Goal: Information Seeking & Learning: Find contact information

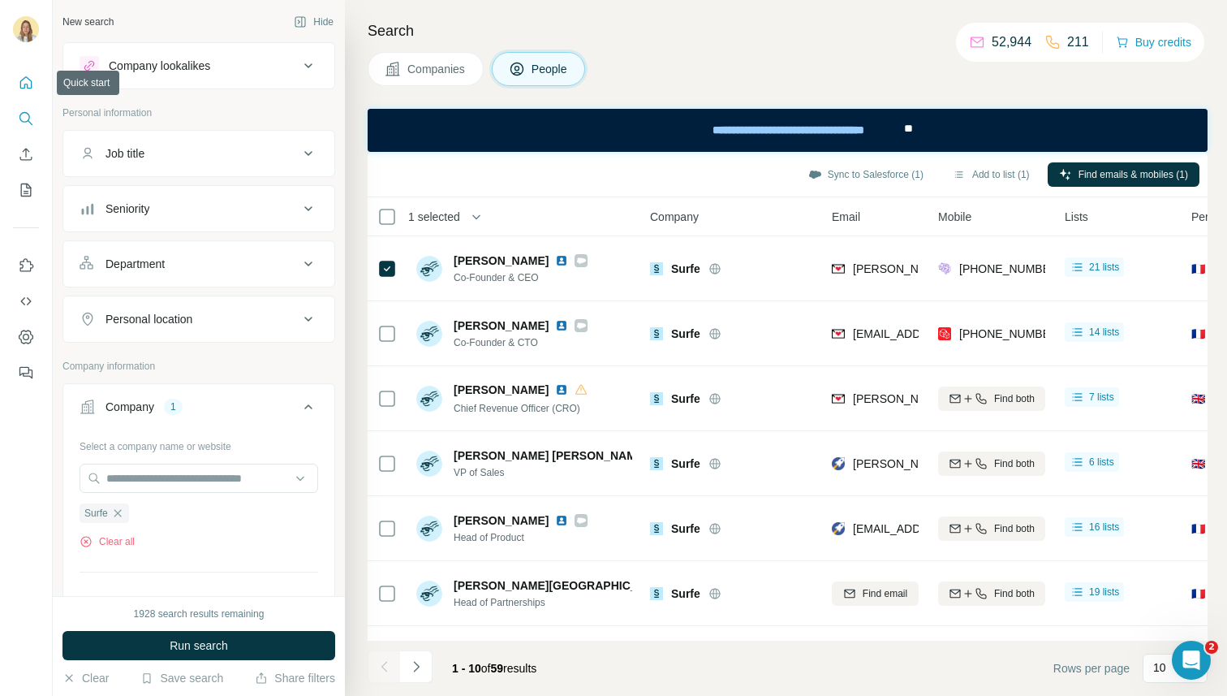
click at [24, 84] on icon "Quick start" at bounding box center [26, 82] width 12 height 12
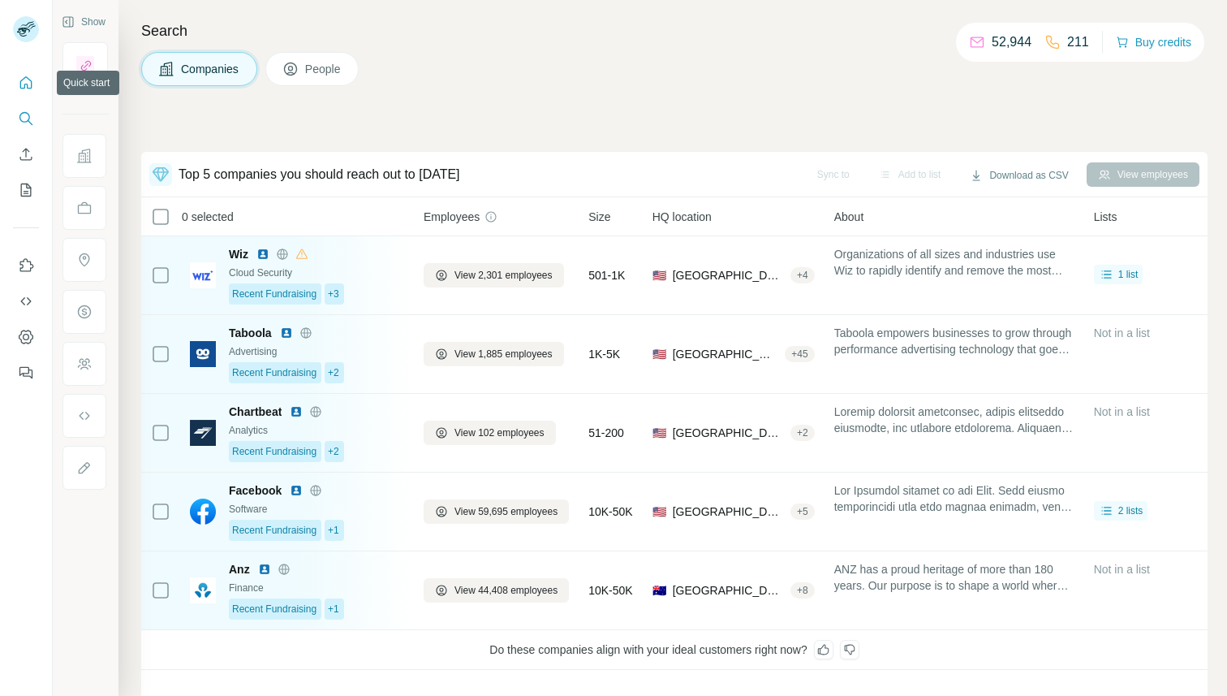
click at [21, 84] on icon "Quick start" at bounding box center [26, 83] width 16 height 16
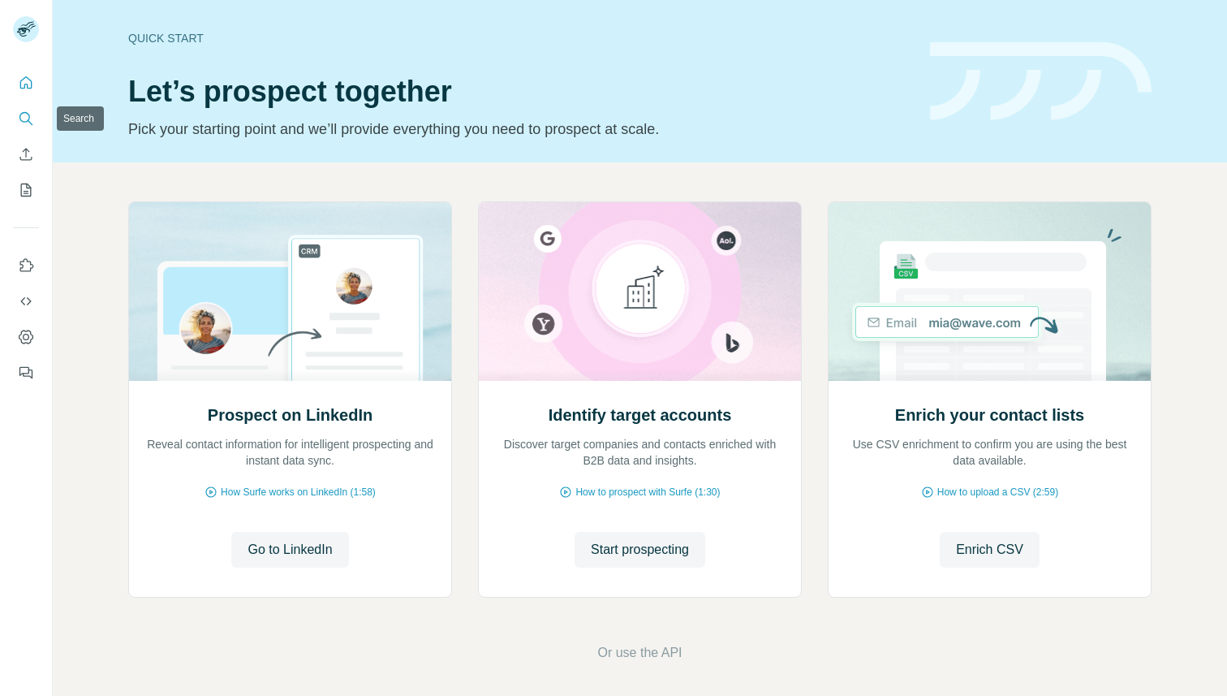
click at [27, 117] on icon "Search" at bounding box center [26, 118] width 16 height 16
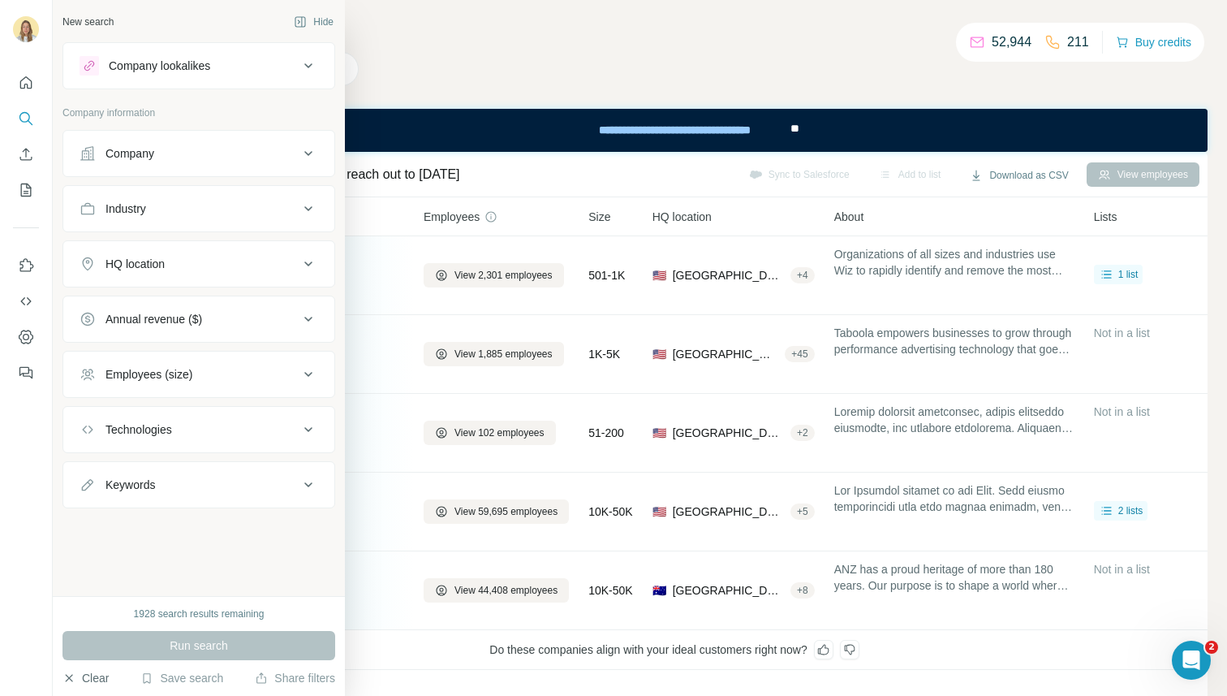
click at [98, 676] on button "Clear" at bounding box center [85, 678] width 46 height 16
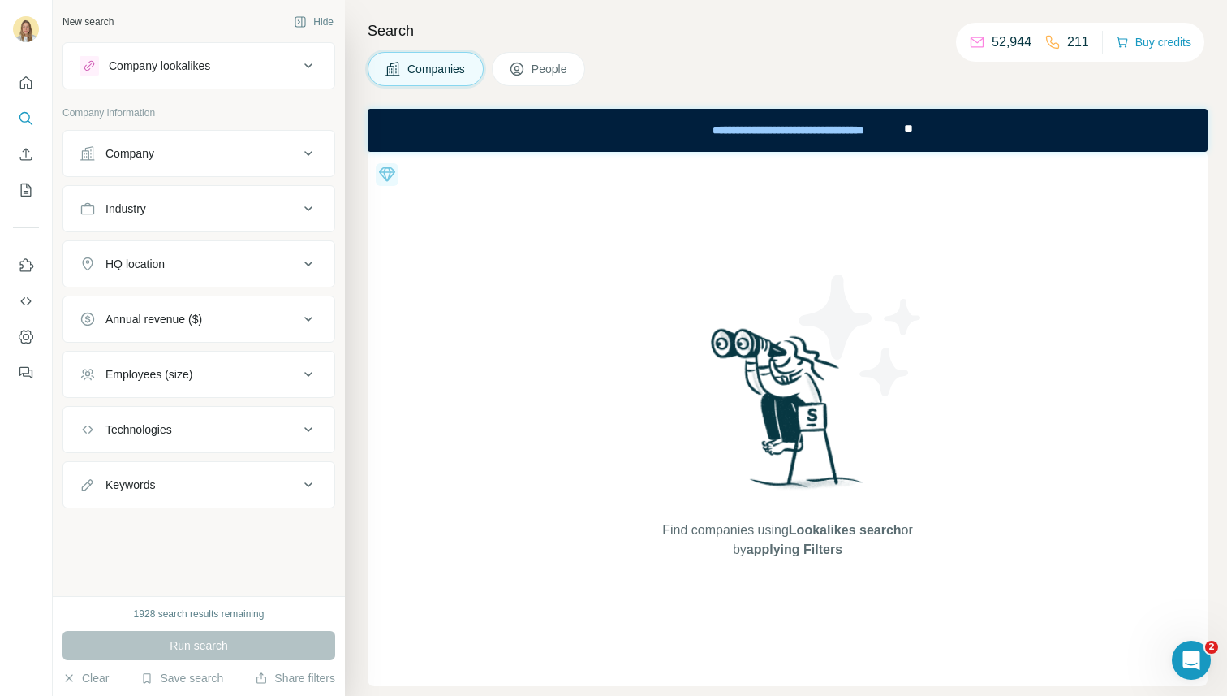
click at [542, 80] on button "People" at bounding box center [539, 69] width 94 height 34
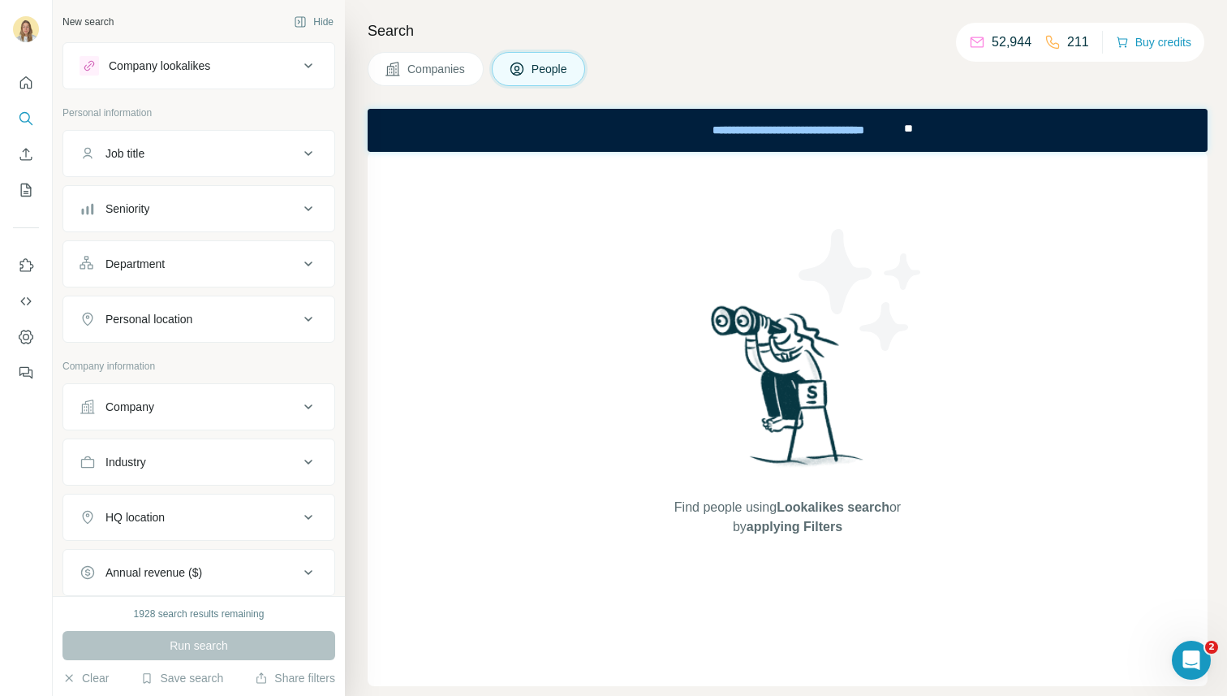
click at [462, 72] on span "Companies" at bounding box center [436, 69] width 59 height 16
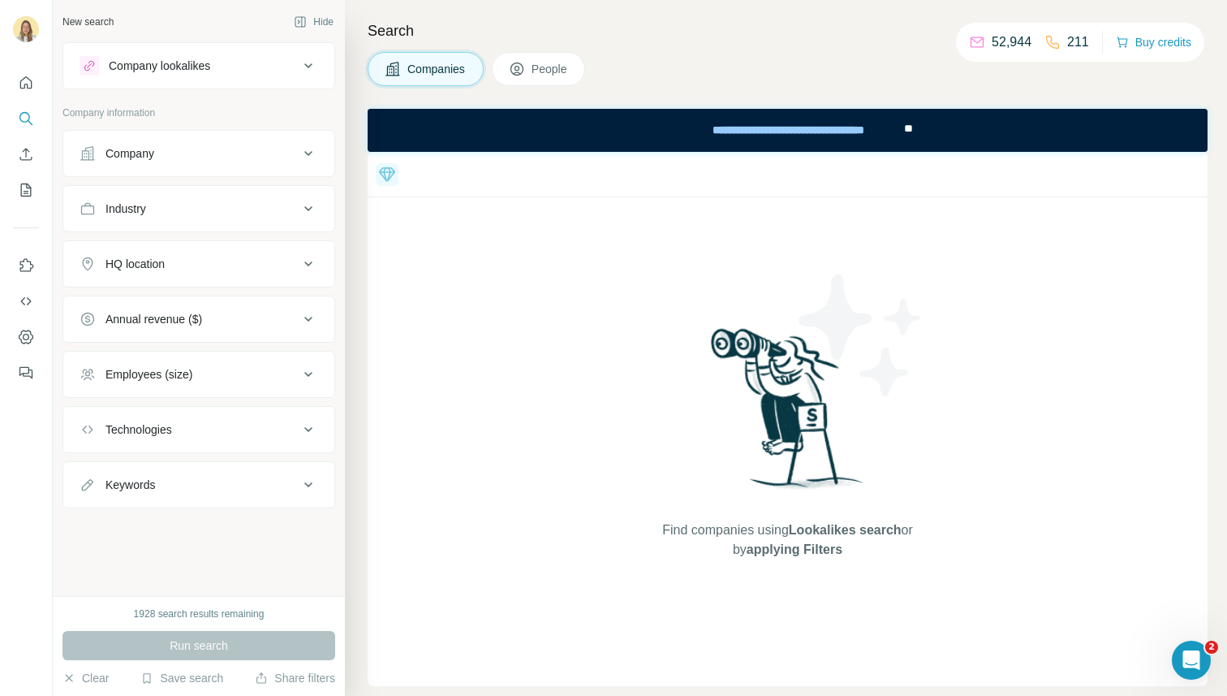
click at [549, 69] on span "People" at bounding box center [550, 69] width 37 height 16
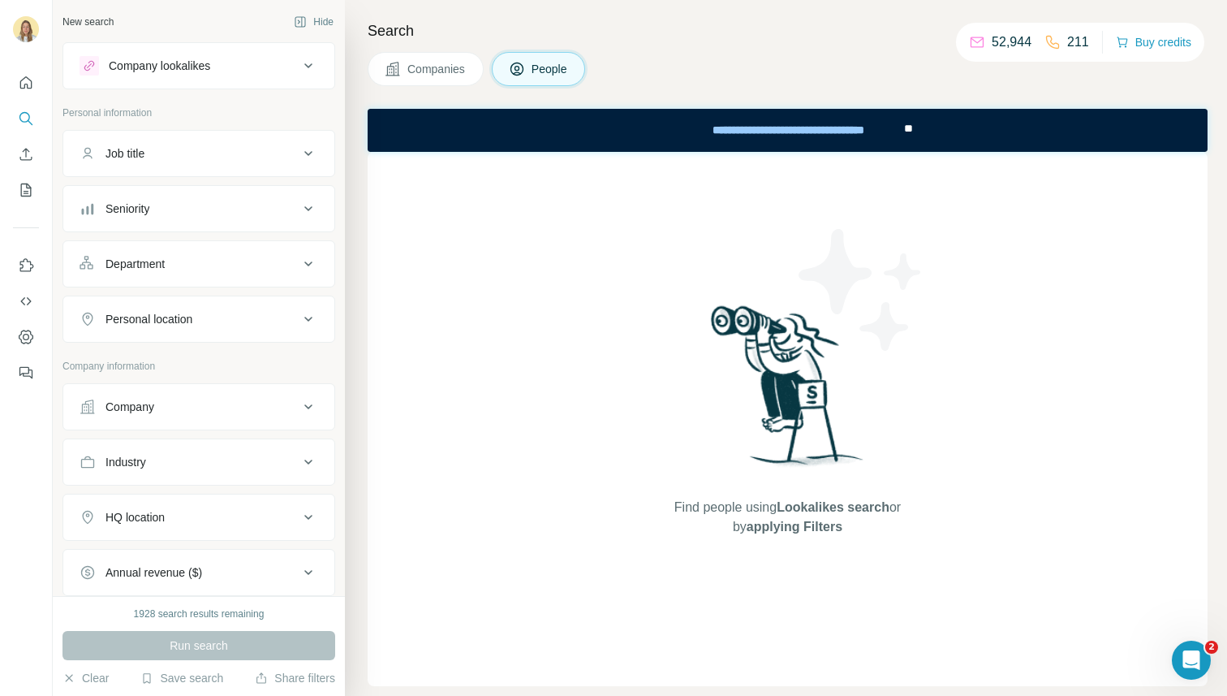
click at [299, 408] on icon at bounding box center [308, 406] width 19 height 19
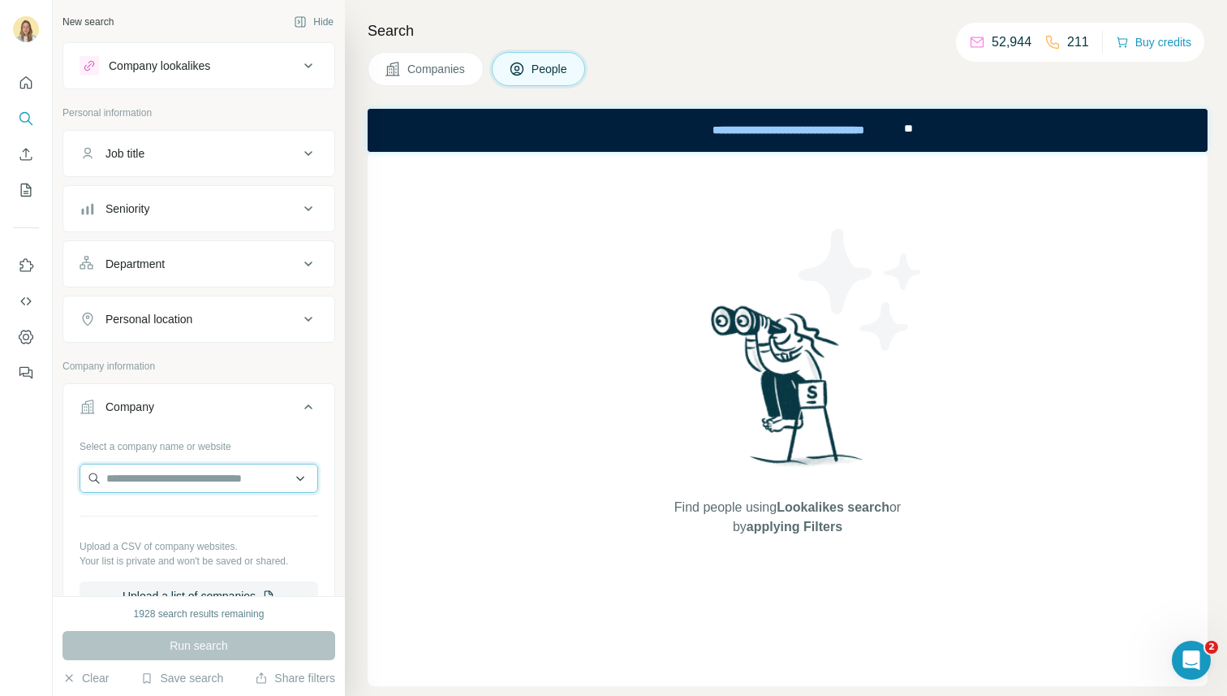
click at [200, 481] on input "text" at bounding box center [199, 477] width 239 height 29
type input "*****"
click at [392, 540] on div "Find people using Lookalikes search or by applying Filters" at bounding box center [788, 419] width 840 height 534
click at [87, 683] on button "Clear" at bounding box center [85, 678] width 46 height 16
click at [299, 407] on icon at bounding box center [308, 406] width 19 height 19
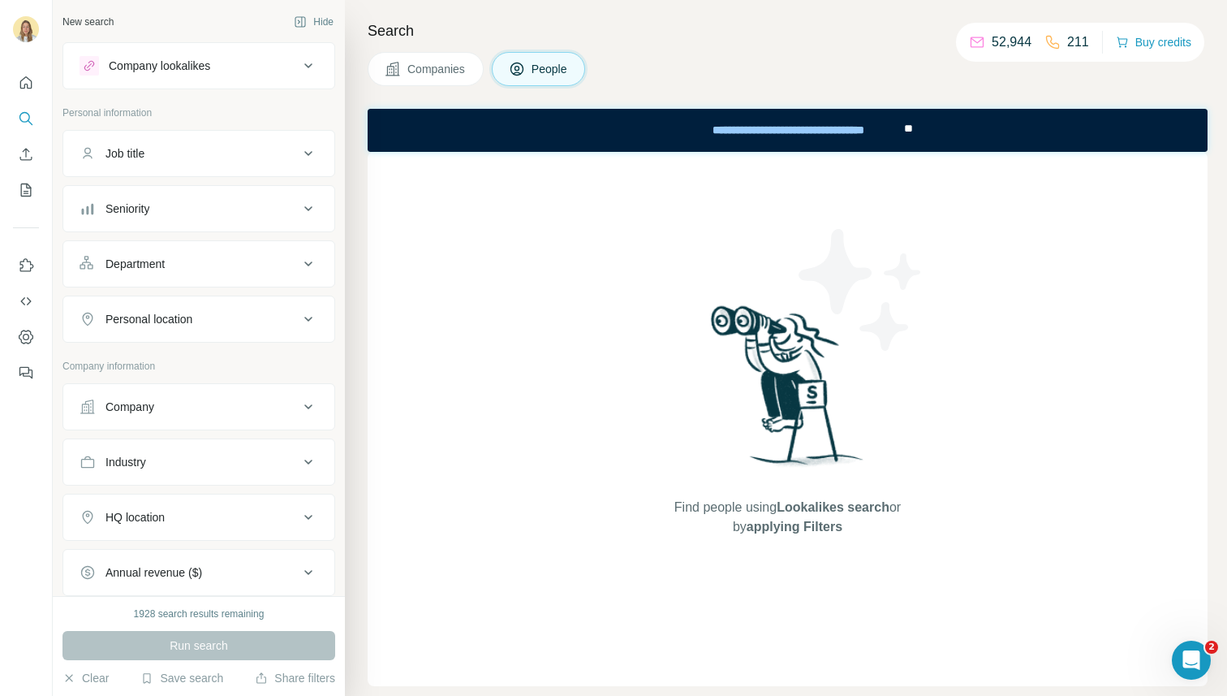
click at [251, 111] on p "Personal information" at bounding box center [198, 113] width 273 height 15
click at [416, 81] on button "Companies" at bounding box center [426, 69] width 116 height 34
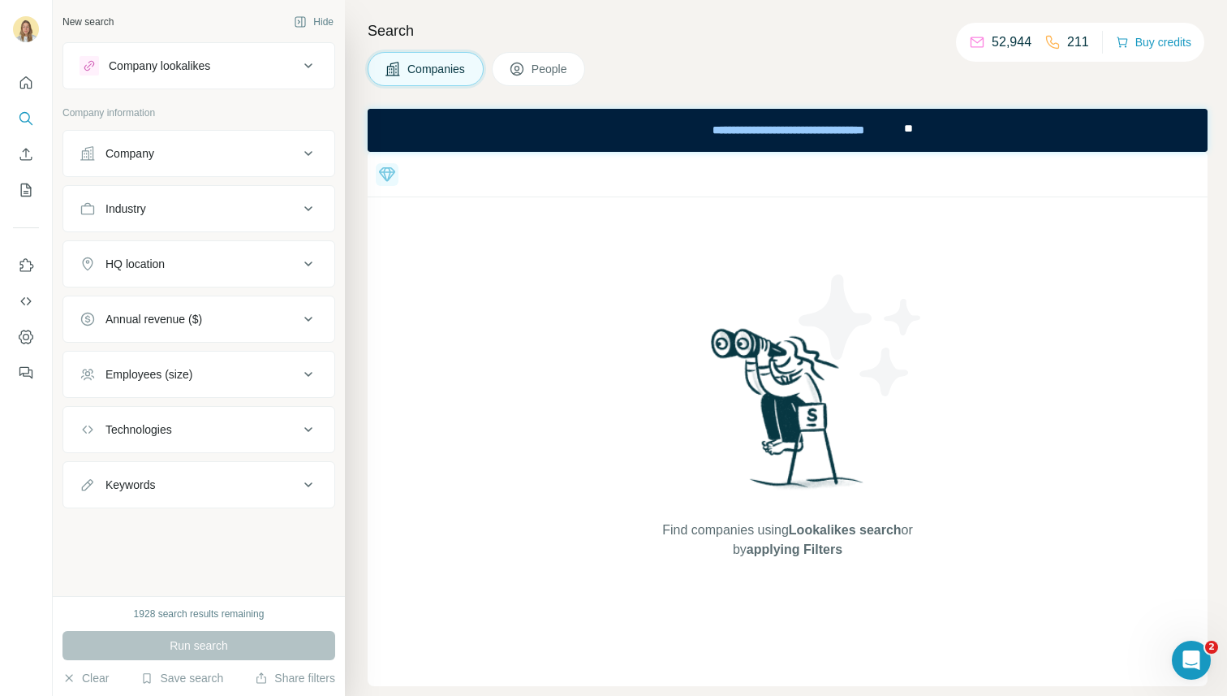
click at [528, 74] on button "People" at bounding box center [539, 69] width 94 height 34
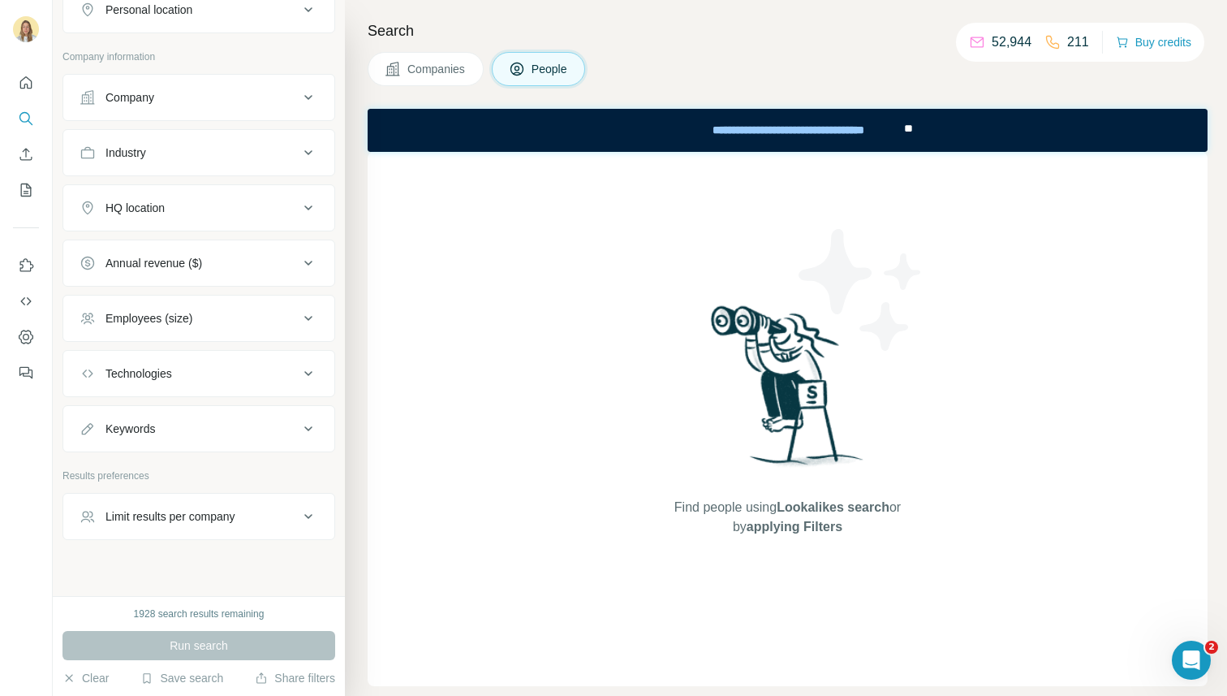
scroll to position [328, 0]
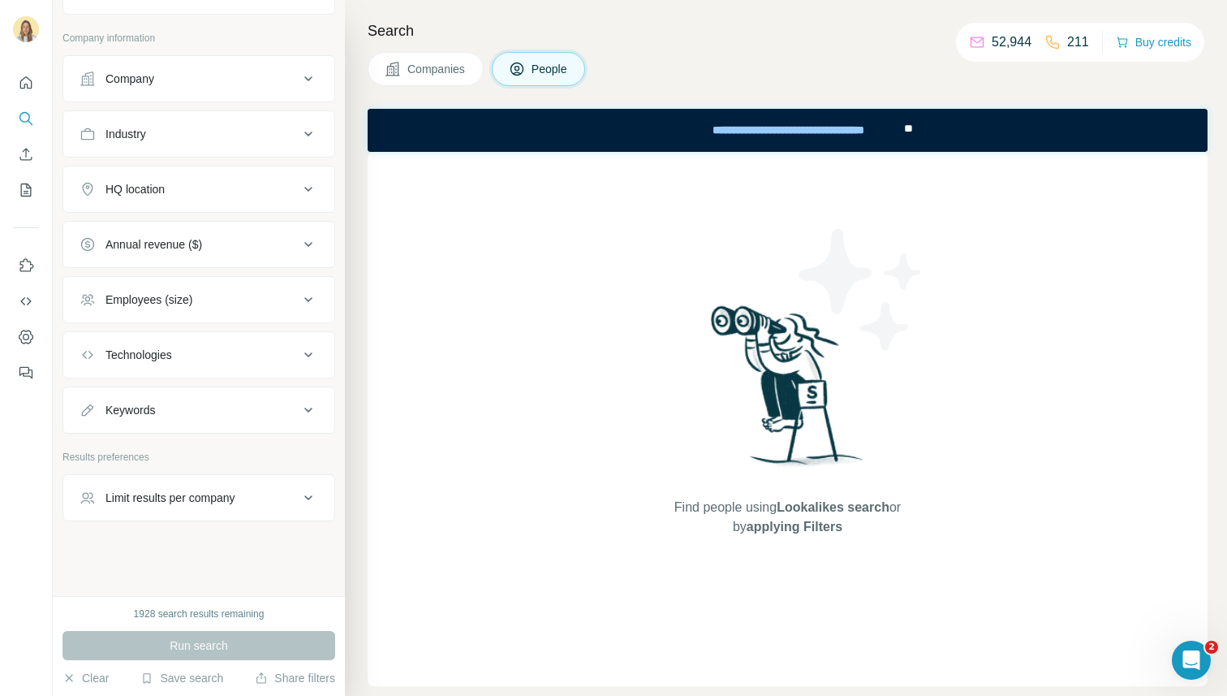
click at [300, 77] on icon at bounding box center [308, 78] width 19 height 19
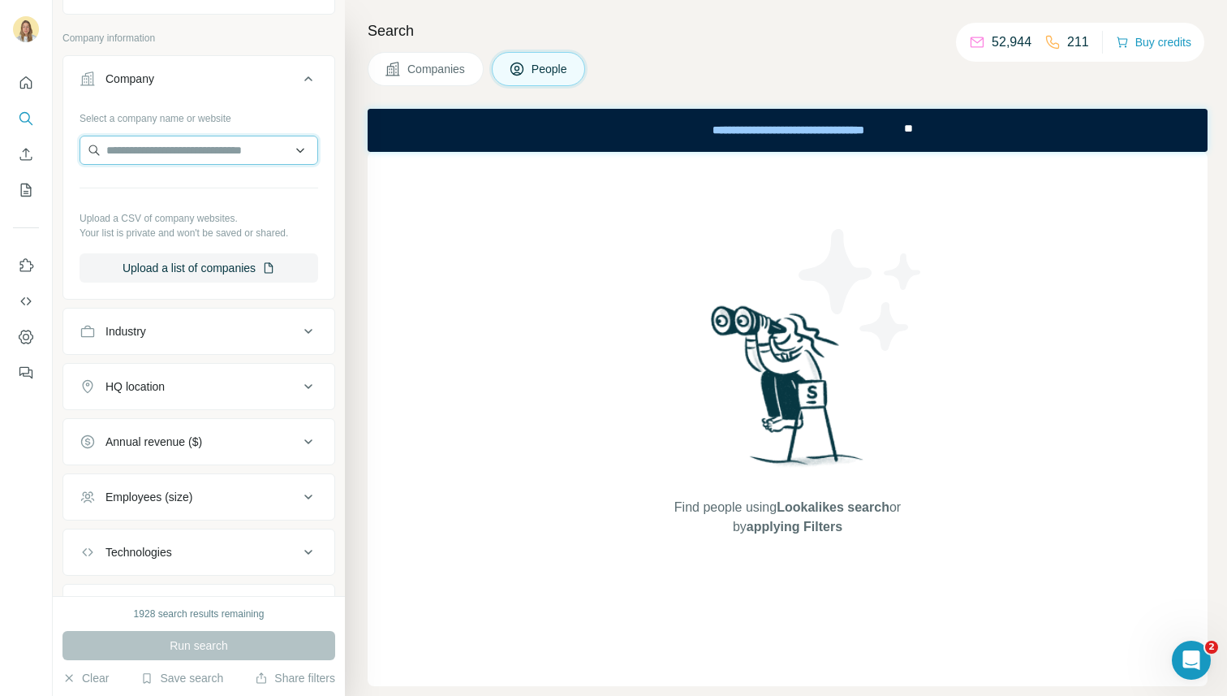
click at [240, 147] on input "text" at bounding box center [199, 150] width 239 height 29
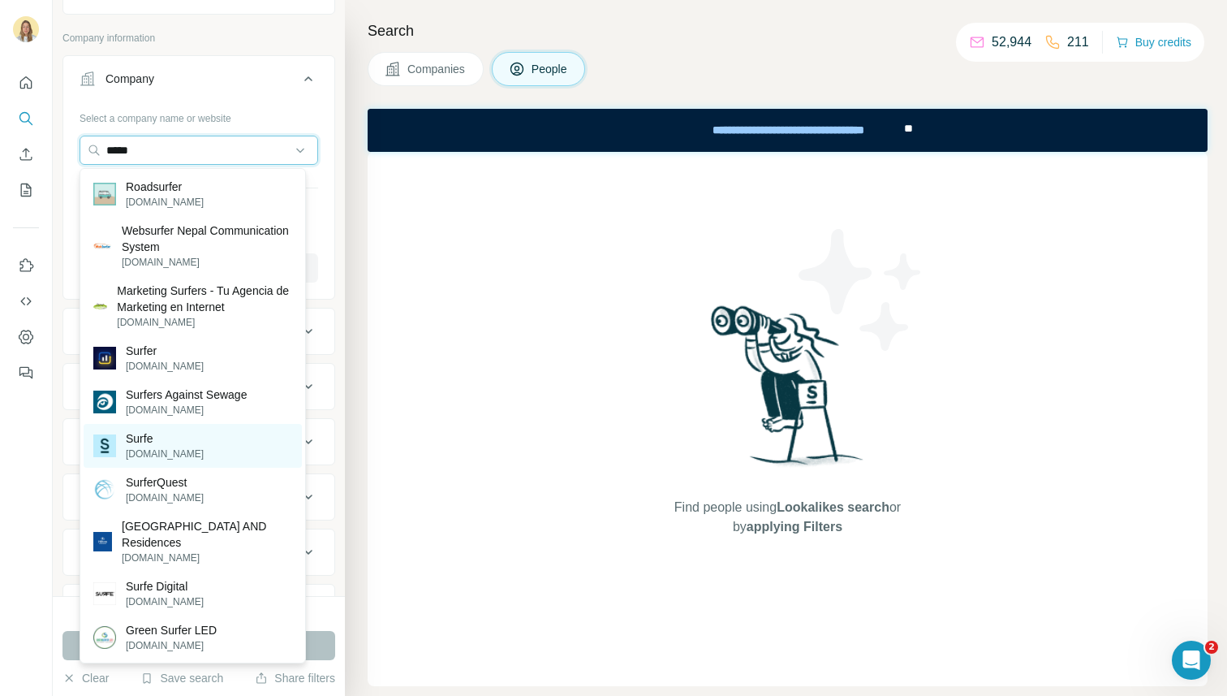
type input "*****"
click at [144, 435] on p "Surfe" at bounding box center [165, 438] width 78 height 16
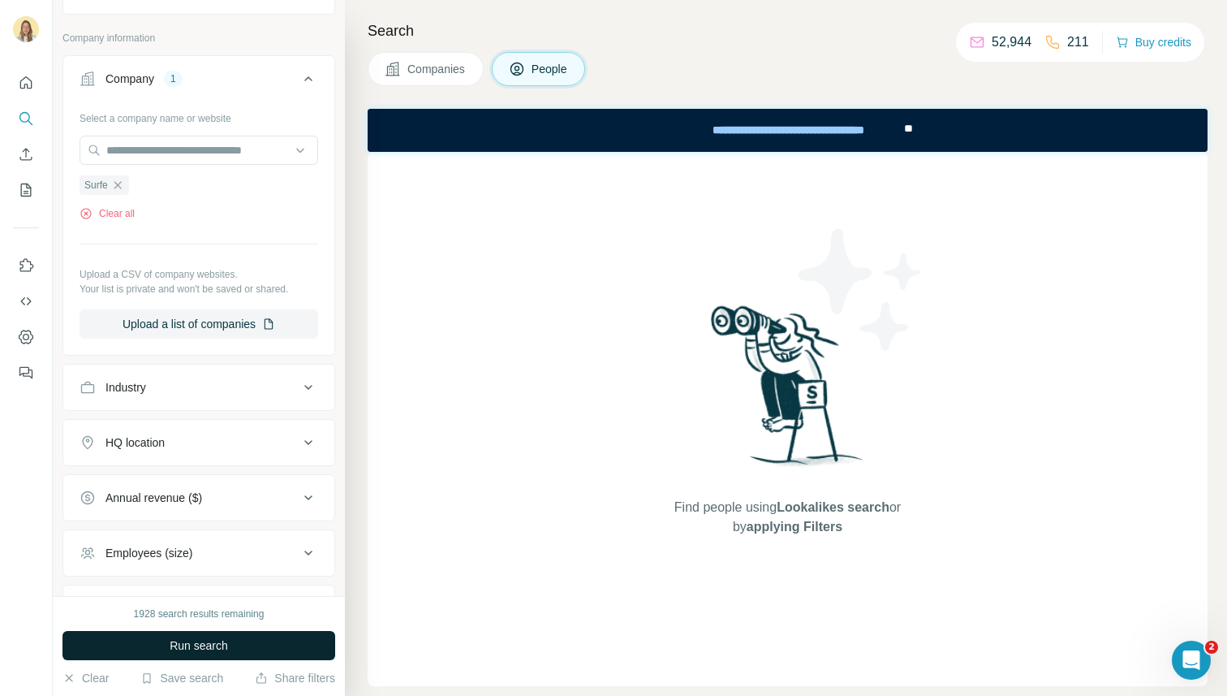
click at [167, 644] on button "Run search" at bounding box center [198, 645] width 273 height 29
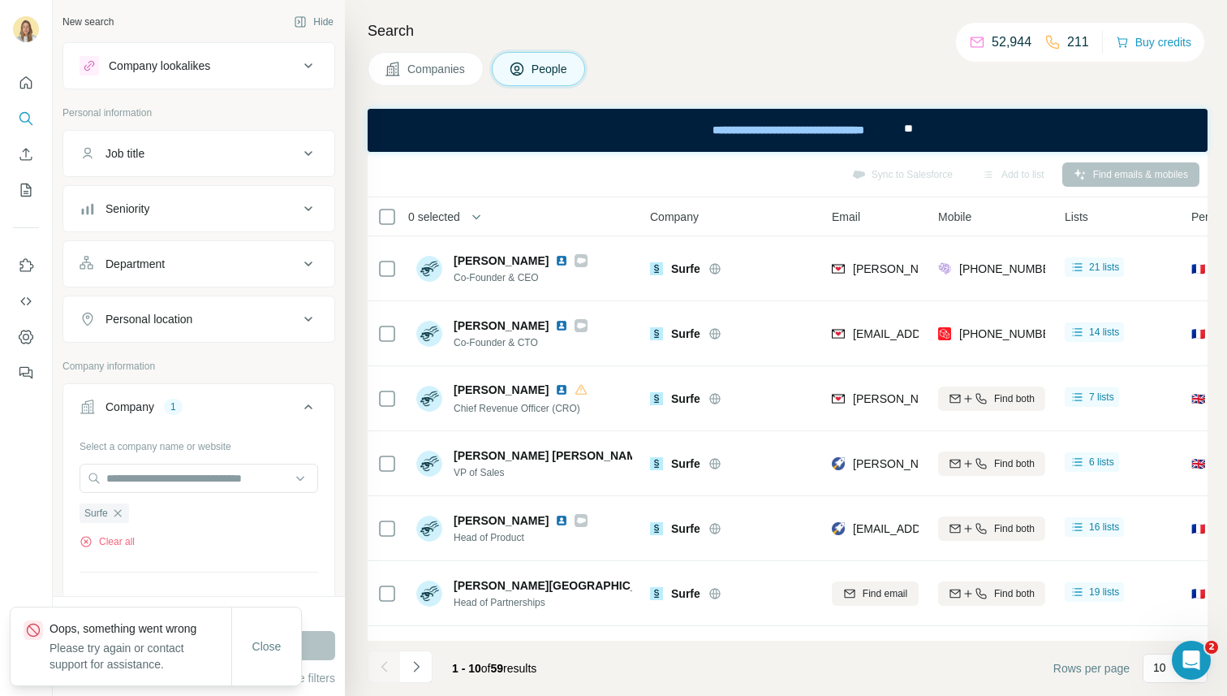
click at [223, 199] on button "Seniority" at bounding box center [198, 208] width 271 height 39
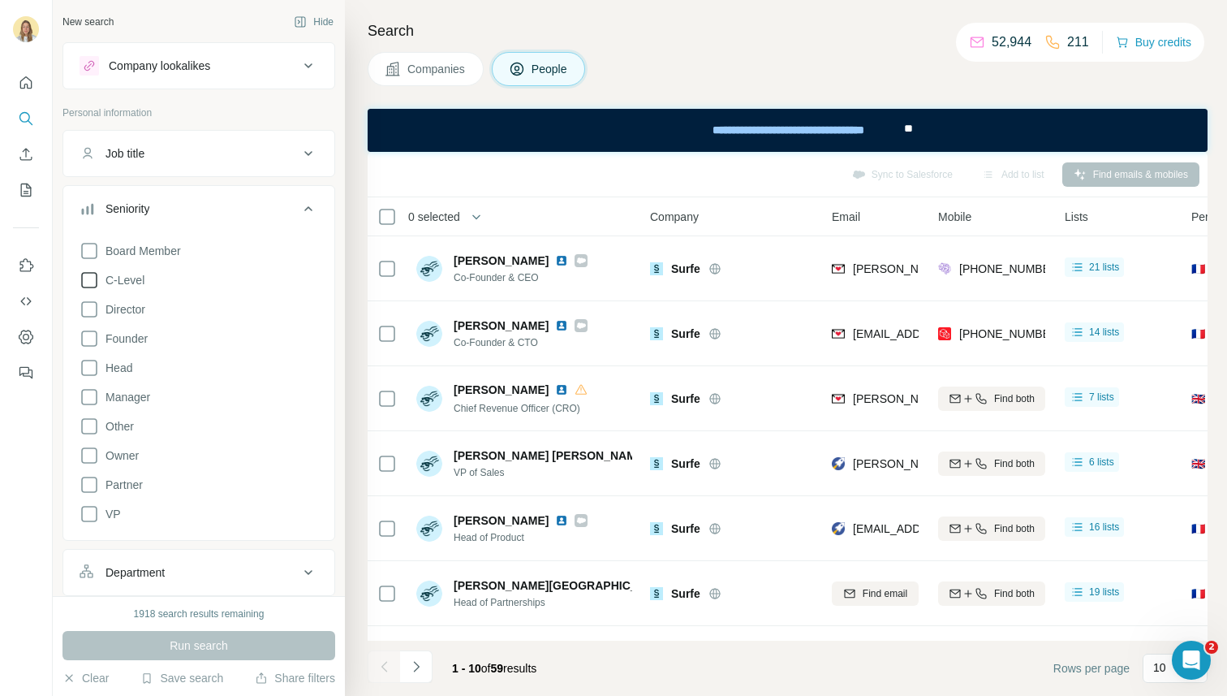
click at [131, 279] on span "C-Level" at bounding box center [121, 280] width 45 height 16
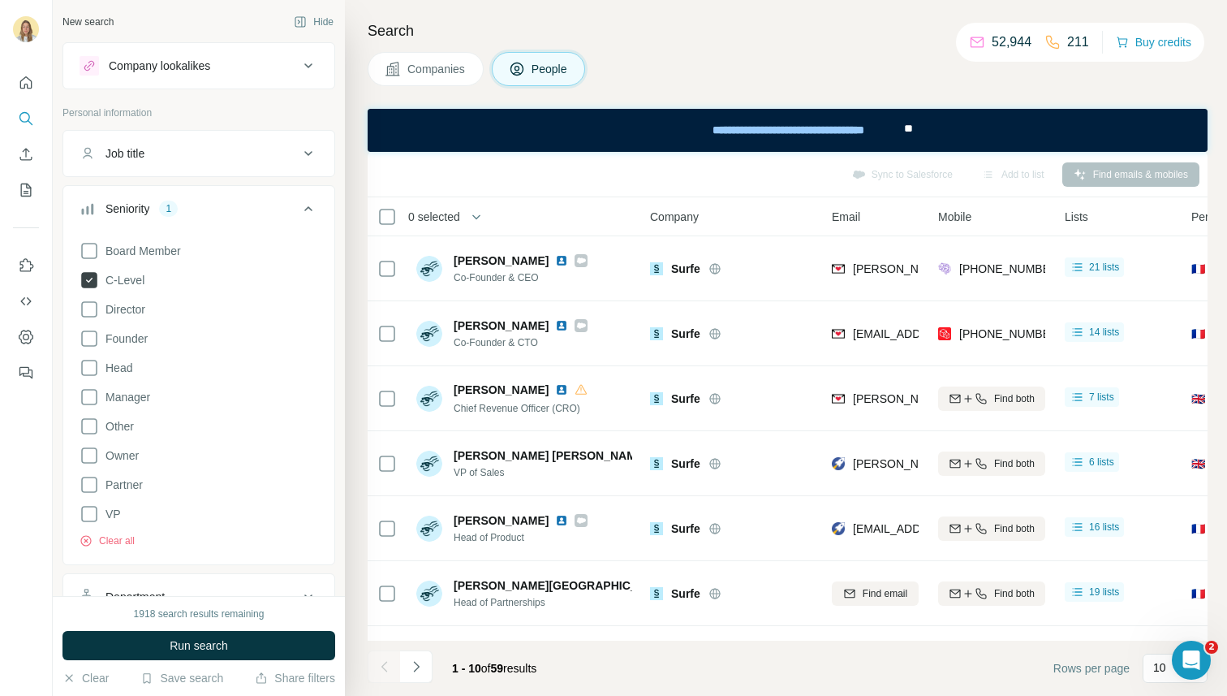
click at [126, 272] on span "C-Level" at bounding box center [121, 280] width 45 height 16
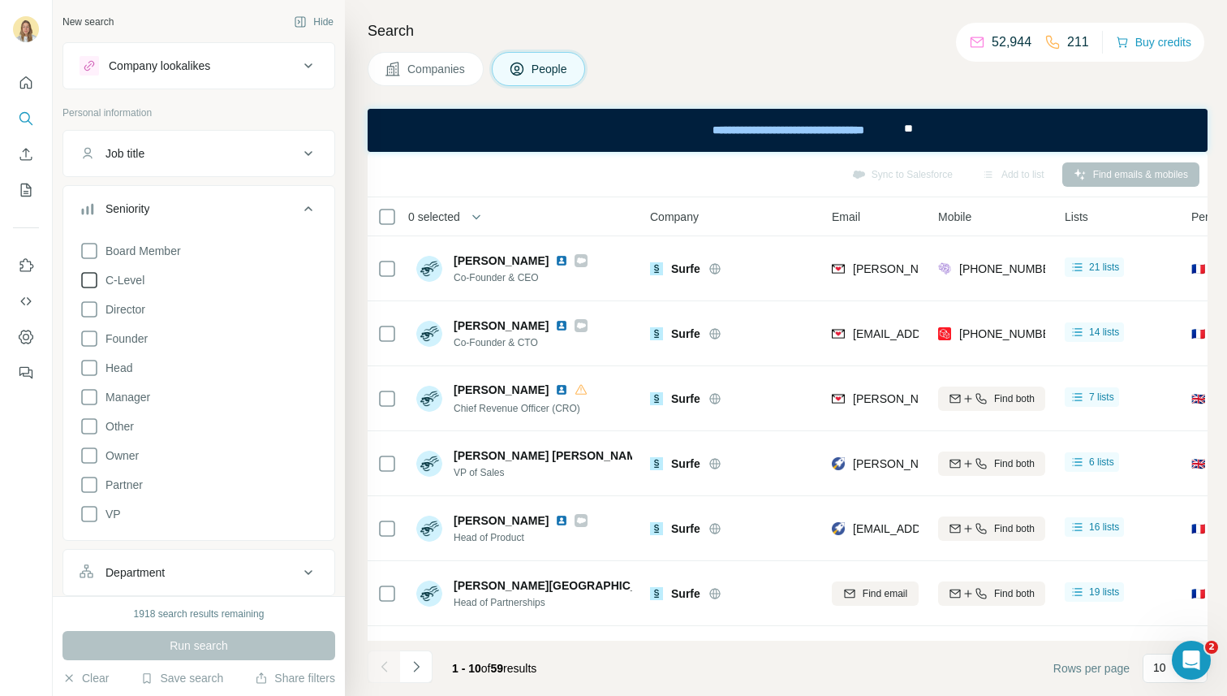
click at [131, 278] on span "C-Level" at bounding box center [121, 280] width 45 height 16
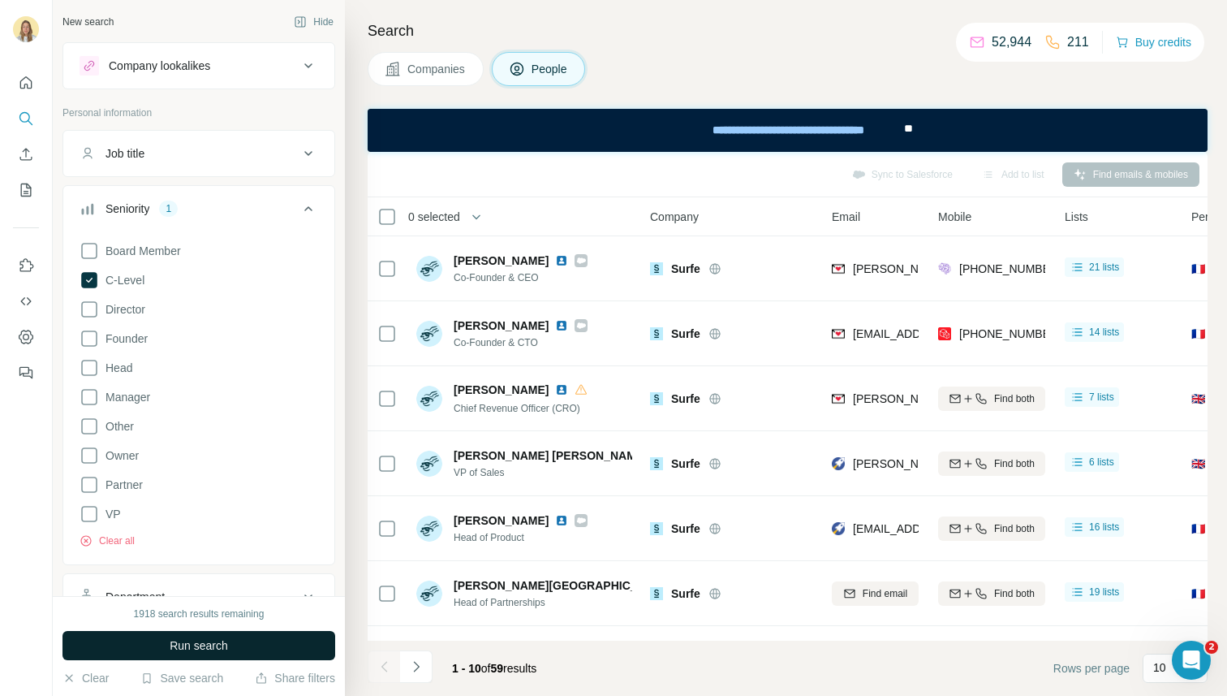
click at [176, 640] on span "Run search" at bounding box center [199, 645] width 58 height 16
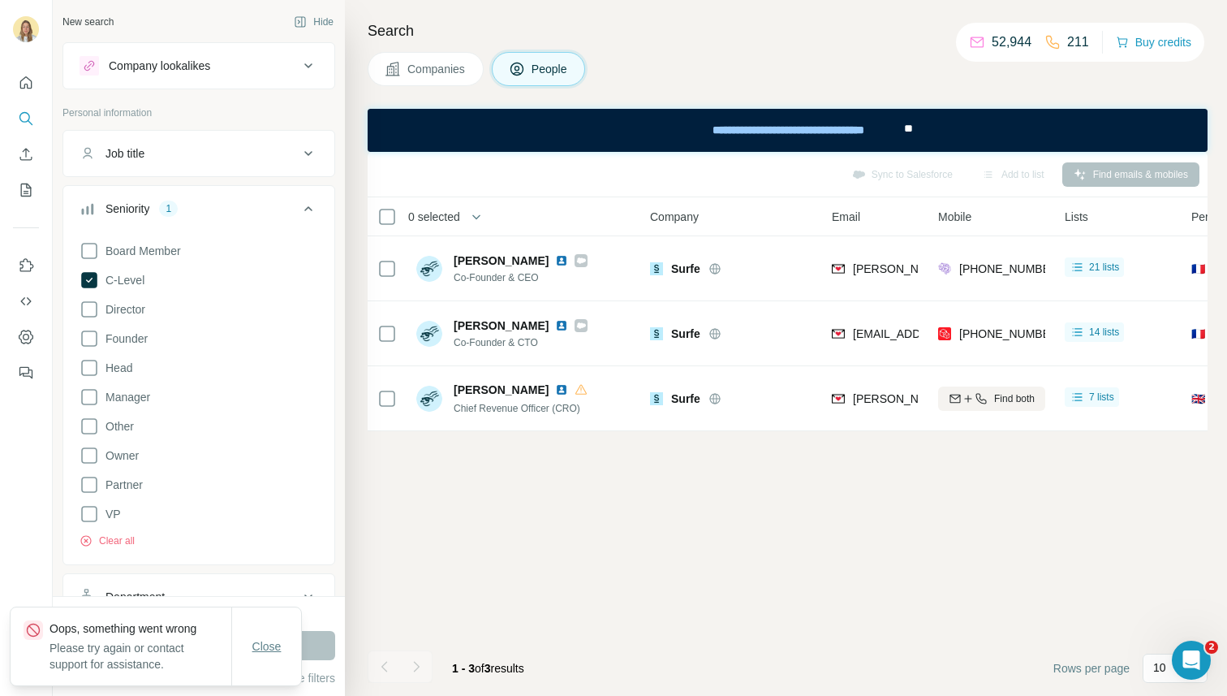
click at [267, 638] on span "Close" at bounding box center [266, 646] width 29 height 16
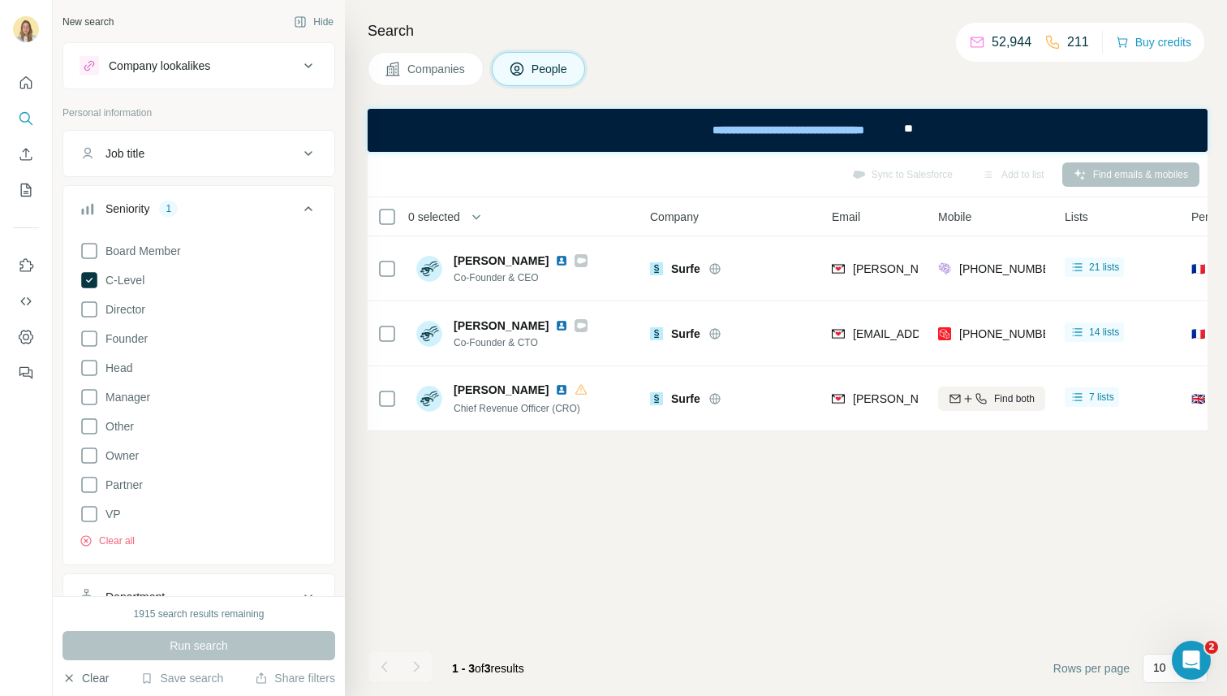
click at [82, 680] on button "Clear" at bounding box center [85, 678] width 46 height 16
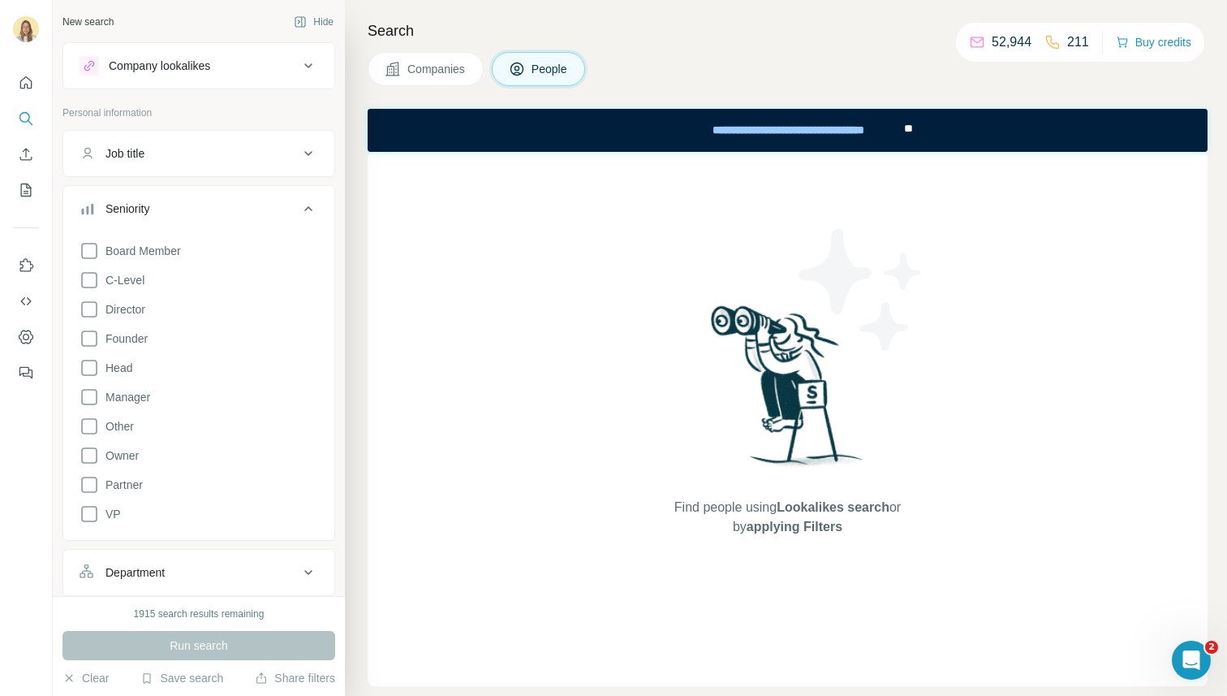
click at [299, 206] on icon at bounding box center [308, 208] width 19 height 19
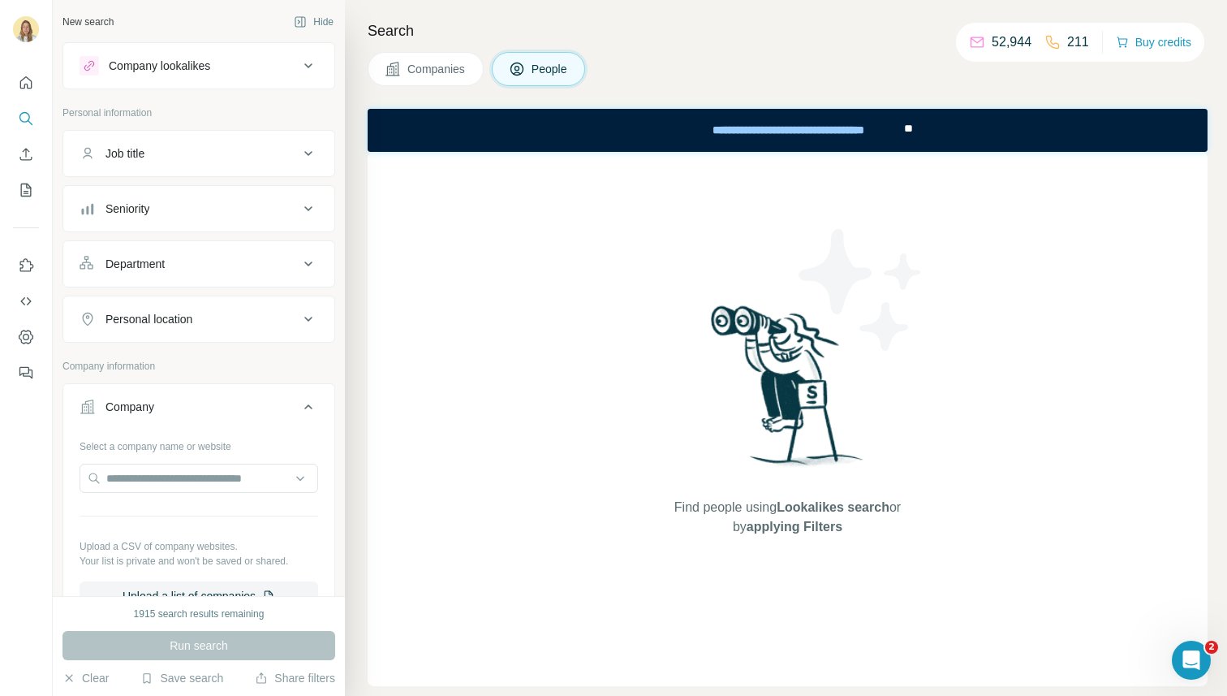
click at [299, 404] on icon at bounding box center [308, 406] width 19 height 19
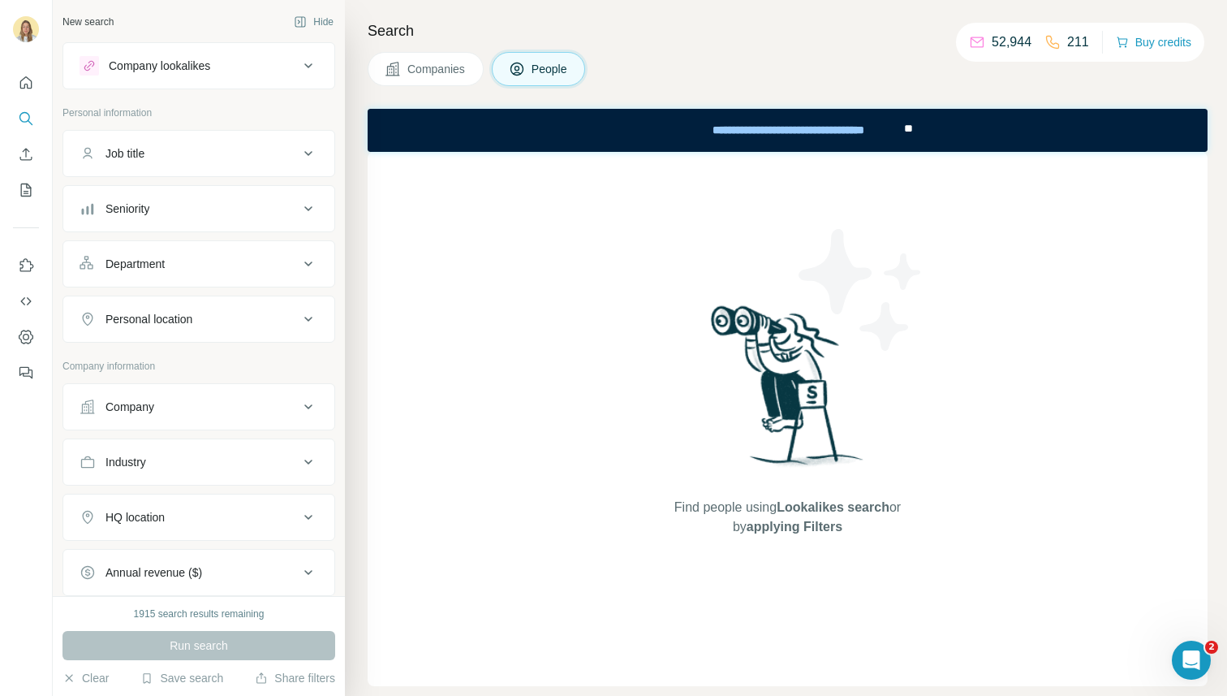
click at [441, 71] on span "Companies" at bounding box center [436, 69] width 59 height 16
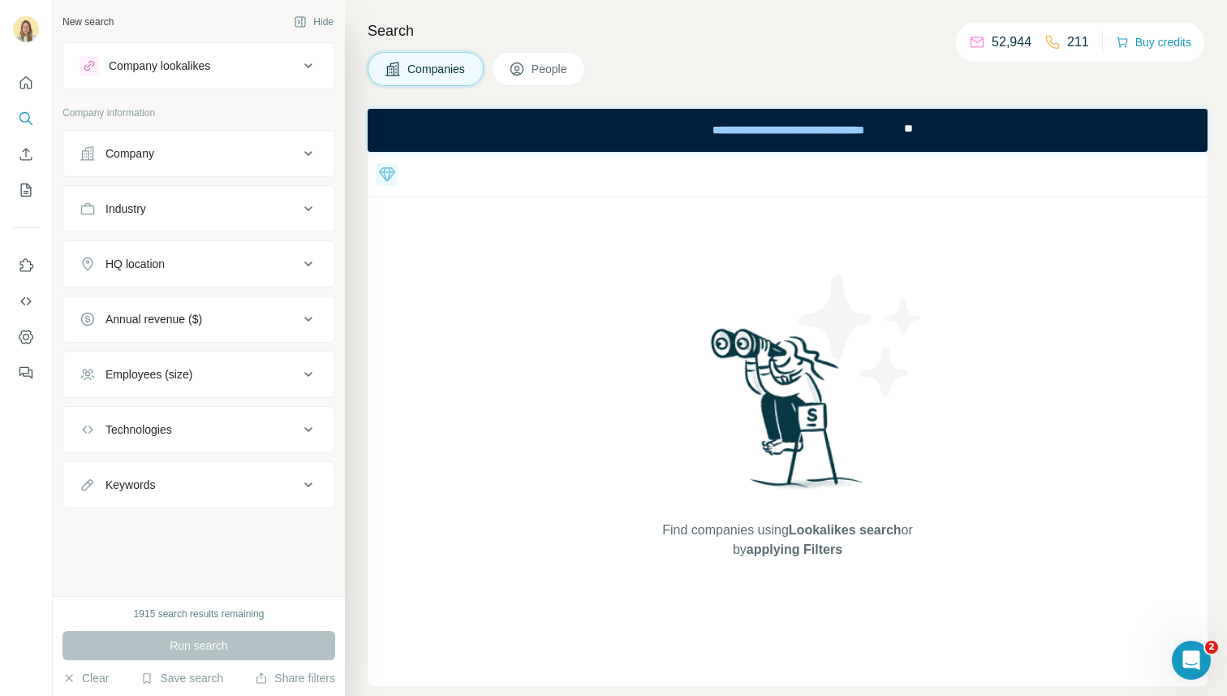
click at [785, 57] on div "Companies People" at bounding box center [788, 69] width 840 height 34
click at [529, 67] on button "People" at bounding box center [539, 69] width 94 height 34
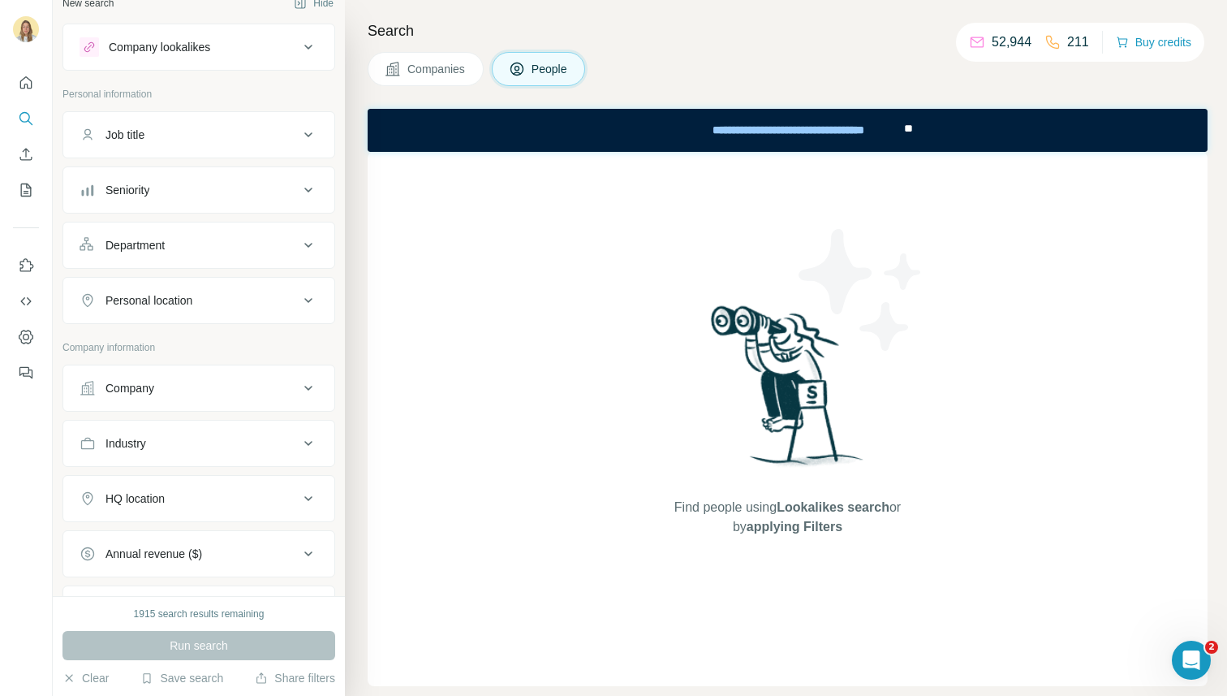
scroll to position [32, 0]
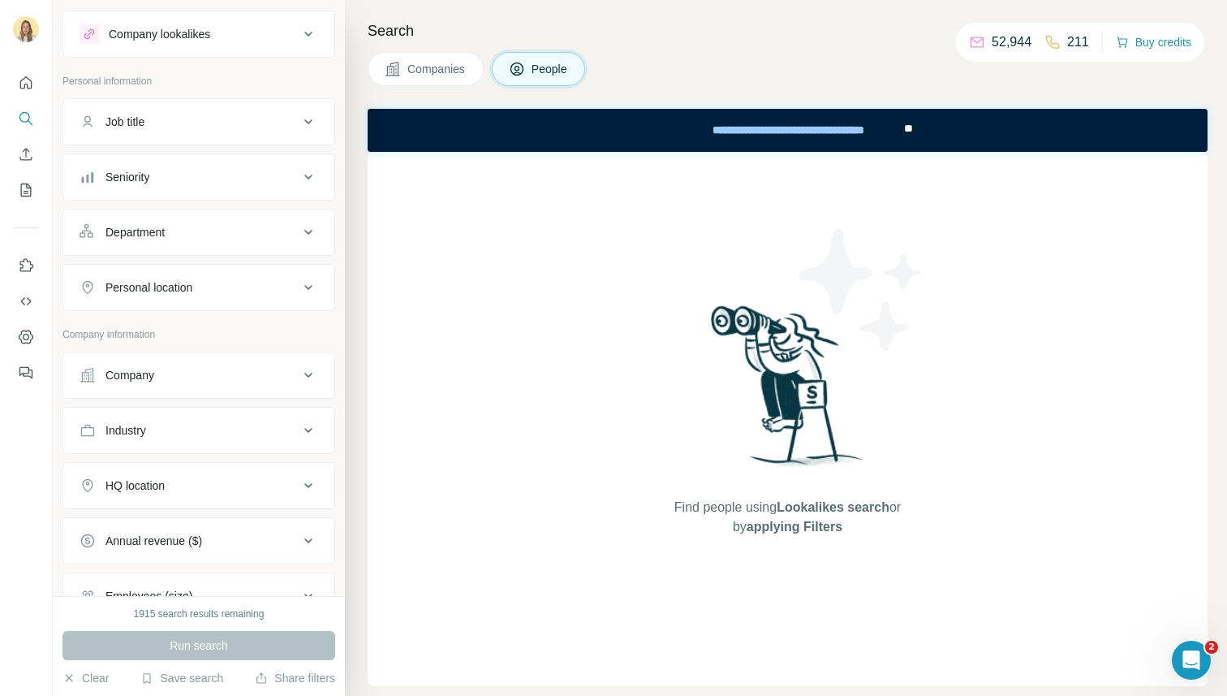
click at [299, 182] on icon at bounding box center [308, 176] width 19 height 19
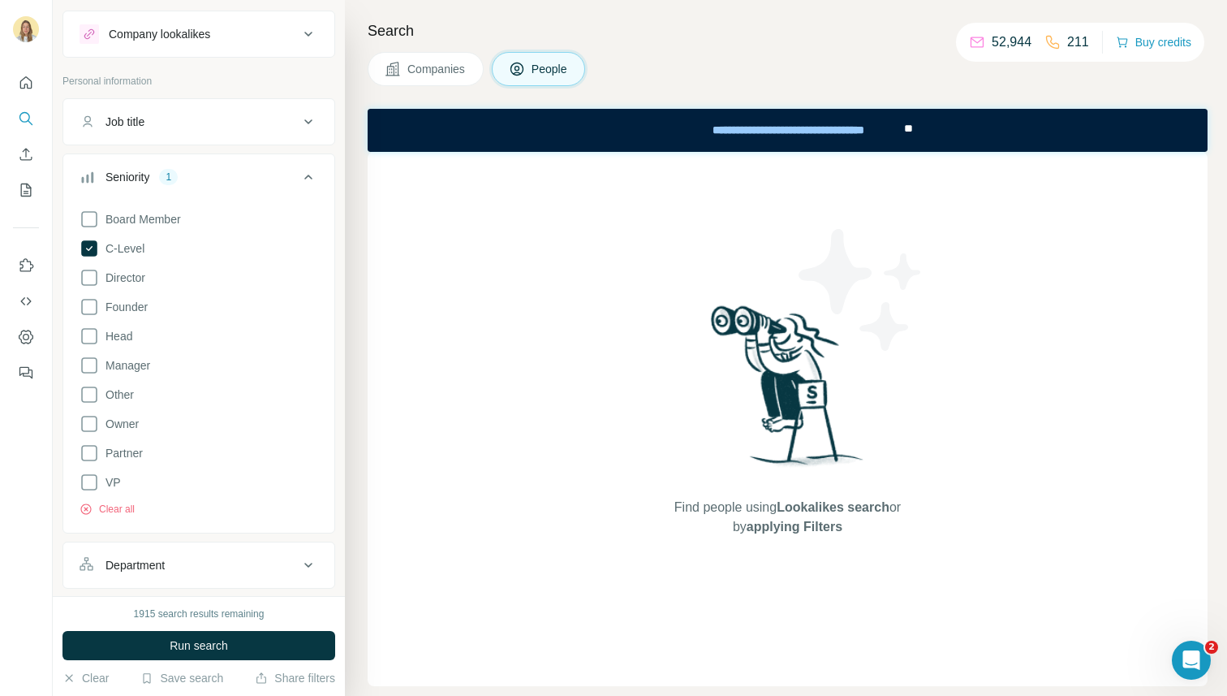
click at [304, 177] on icon at bounding box center [308, 177] width 8 height 5
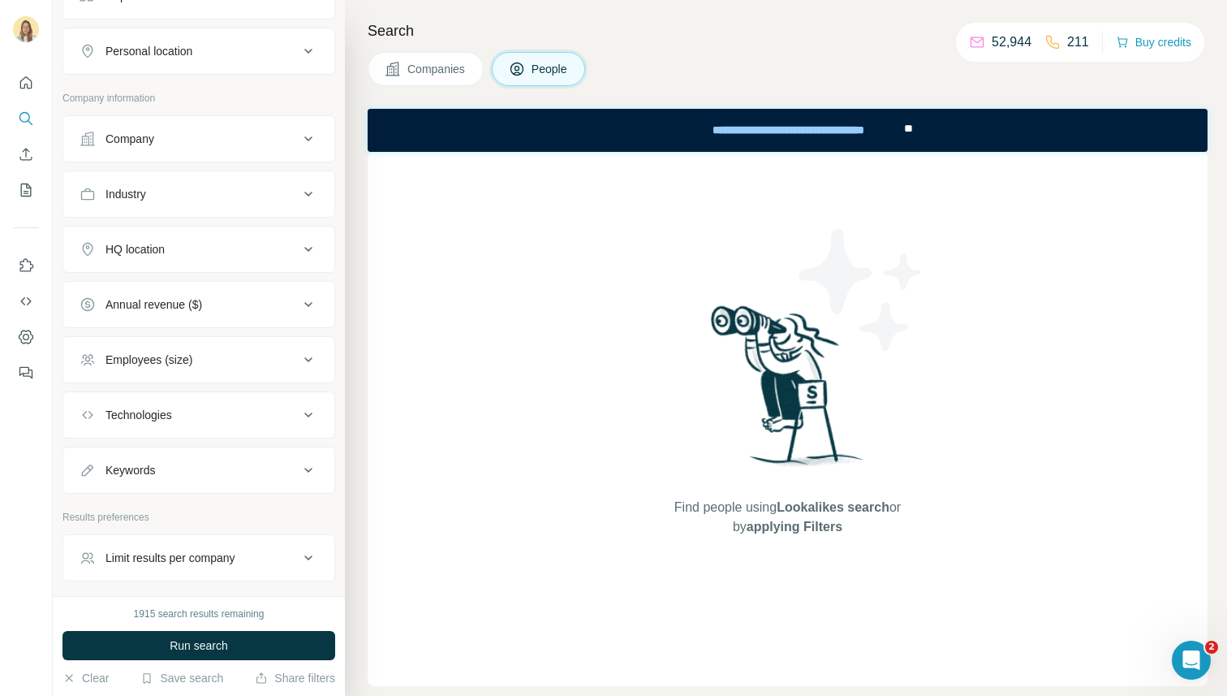
scroll to position [278, 0]
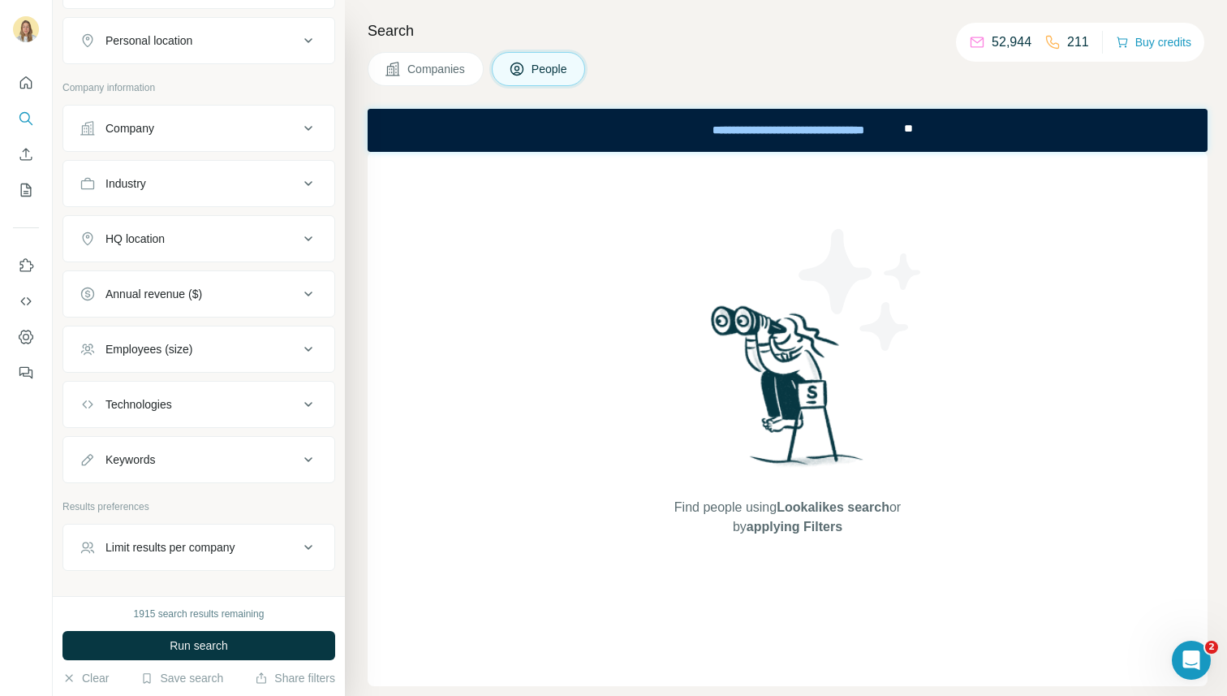
click at [299, 128] on icon at bounding box center [308, 128] width 19 height 19
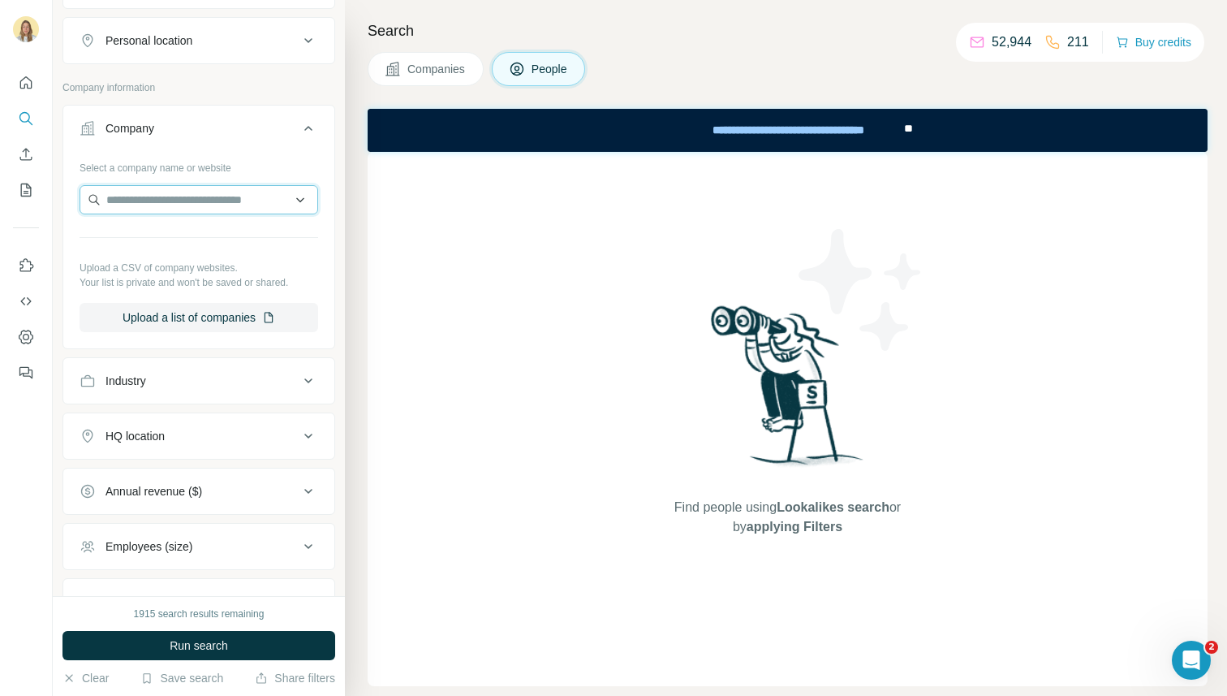
click at [190, 207] on input "text" at bounding box center [199, 199] width 239 height 29
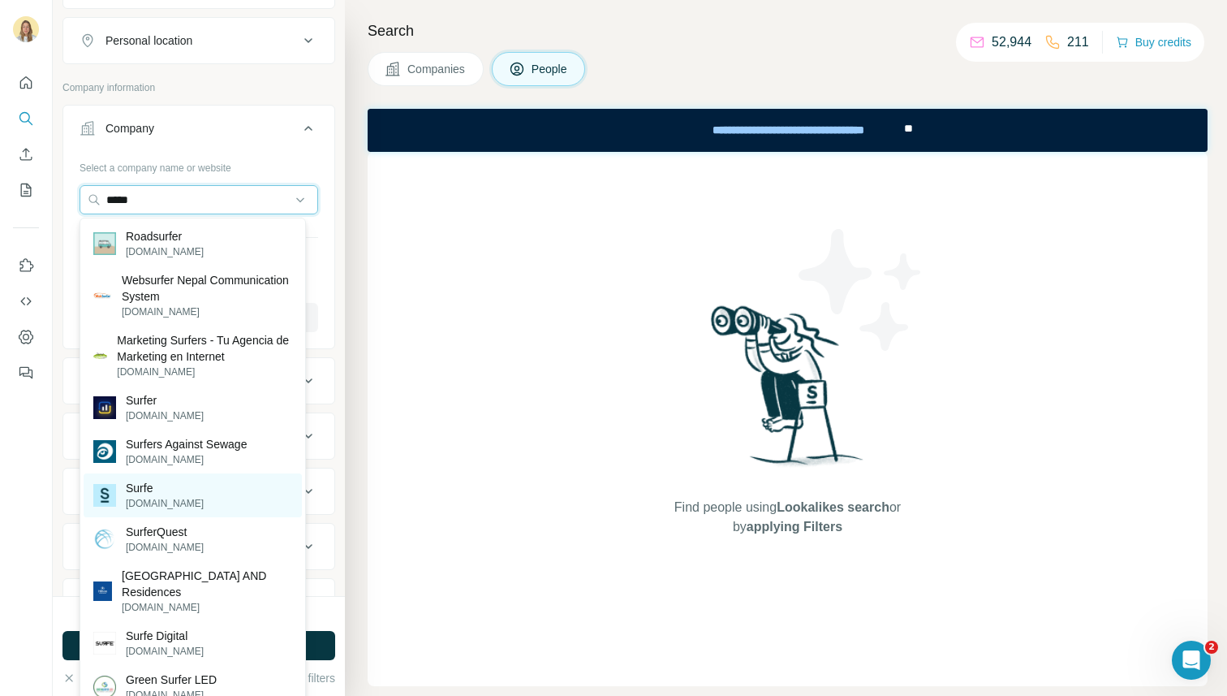
type input "*****"
click at [153, 493] on p "Surfe" at bounding box center [165, 488] width 78 height 16
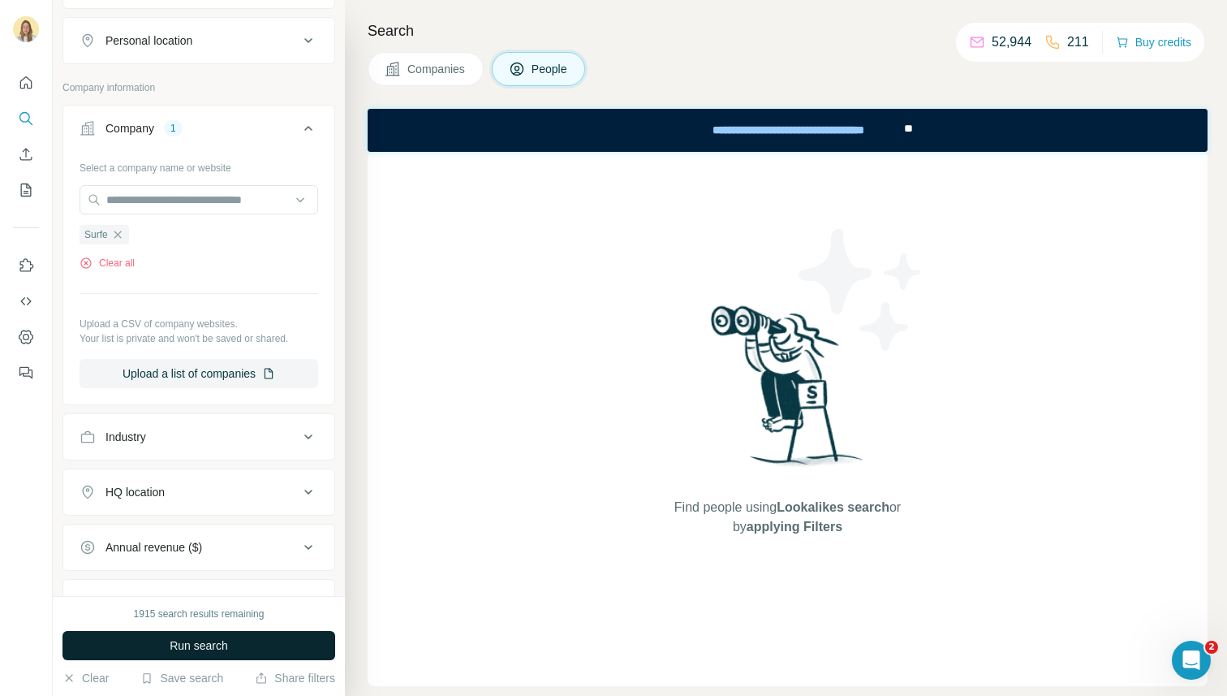
click at [192, 645] on span "Run search" at bounding box center [199, 645] width 58 height 16
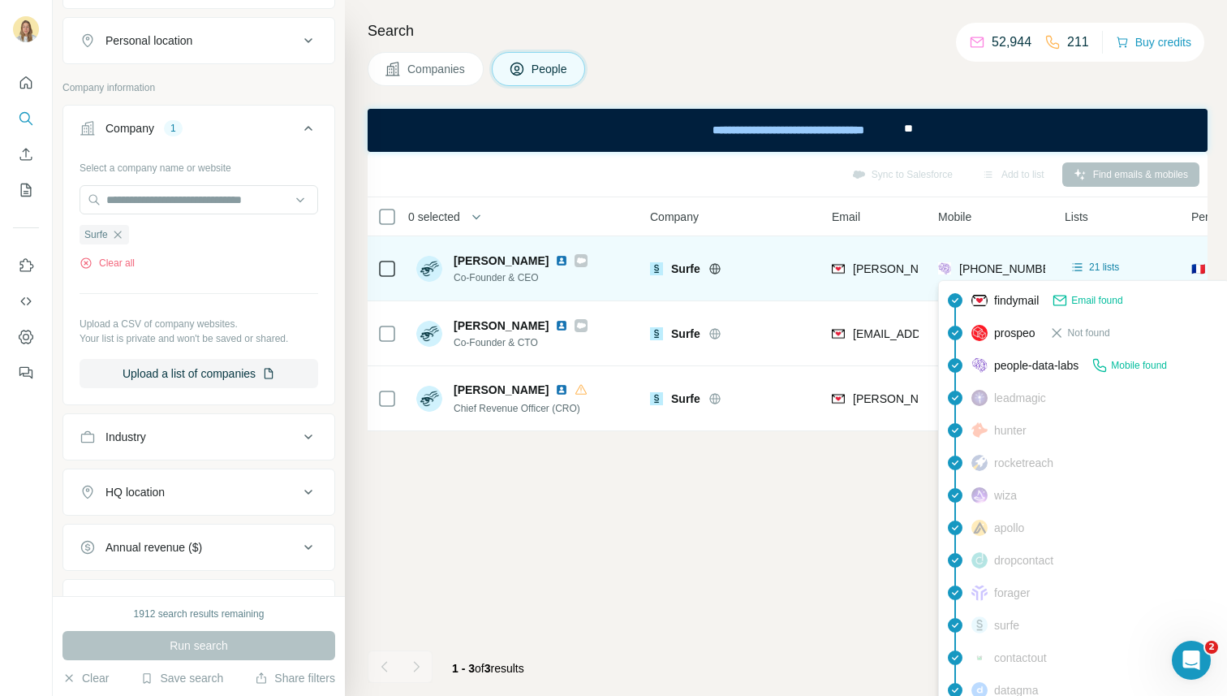
click at [980, 273] on span "[PHONE_NUMBER]" at bounding box center [1010, 268] width 102 height 13
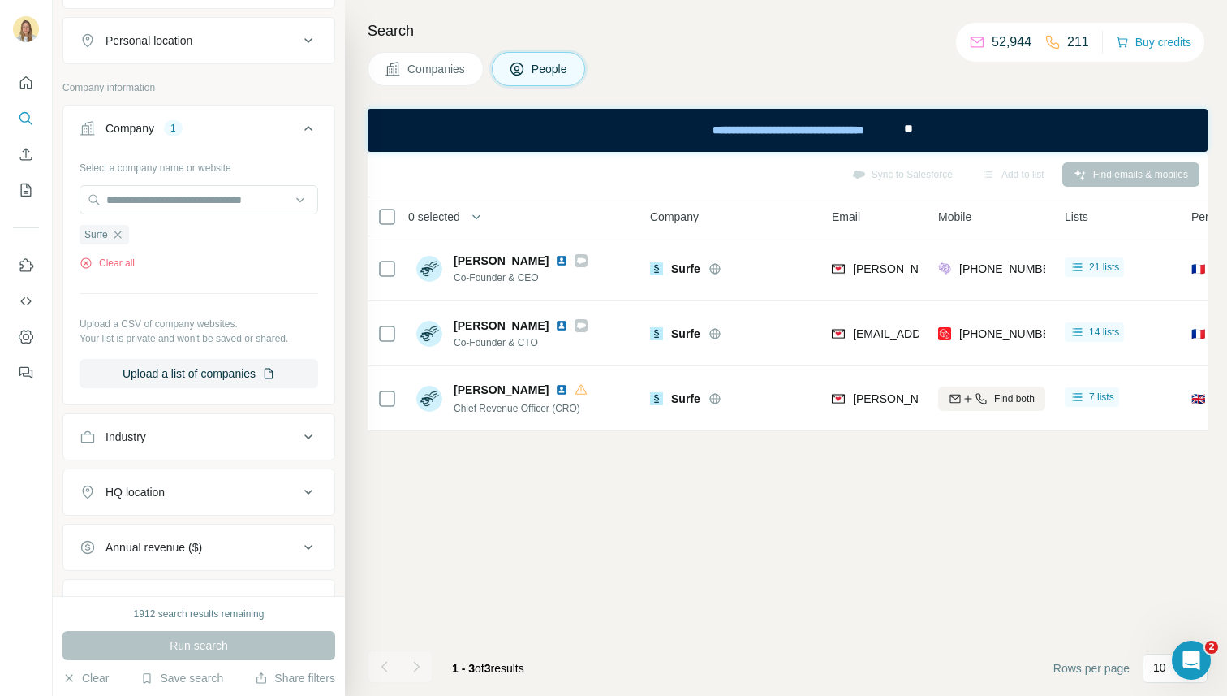
click at [652, 556] on div "Sync to Salesforce Add to list Find emails & mobiles 0 selected People Company …" at bounding box center [788, 424] width 840 height 544
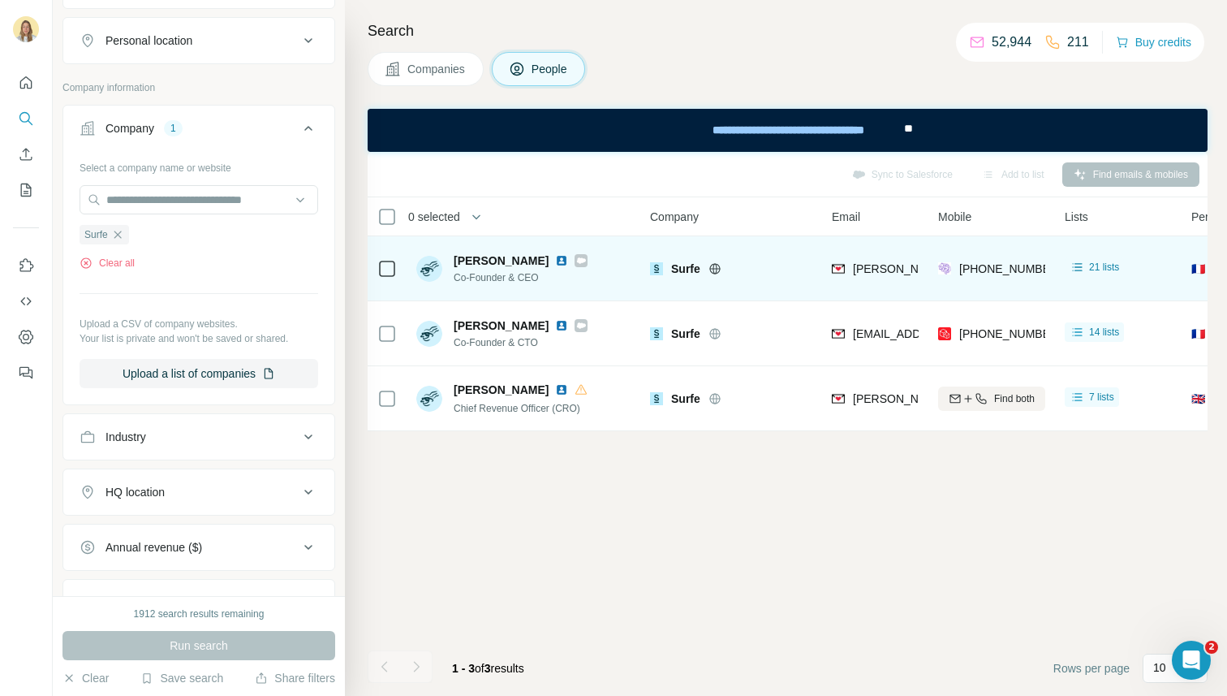
click at [555, 258] on img at bounding box center [561, 260] width 13 height 13
